Goal: Check status: Check status

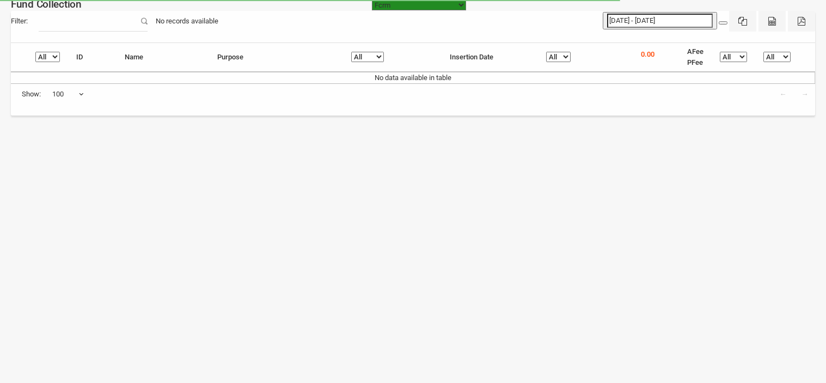
select select "[URL][DOMAIN_NAME]"
select select "100"
type input "[DATE]"
click at [624, 21] on input "[DATE] - [DATE]" at bounding box center [660, 21] width 106 height 14
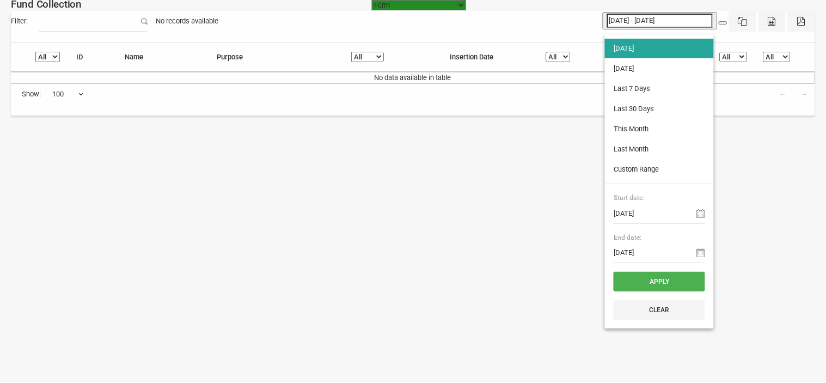
type input "[DATE]"
click at [625, 69] on li "[DATE]" at bounding box center [659, 69] width 109 height 20
type input "[DATE] - [DATE]"
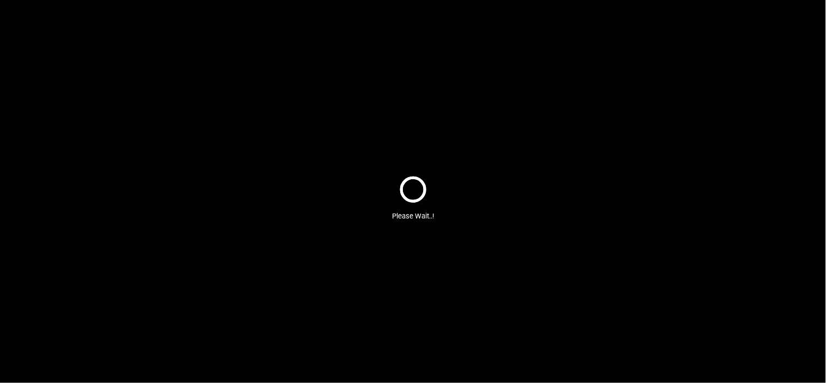
select select "100"
